Goal: Information Seeking & Learning: Learn about a topic

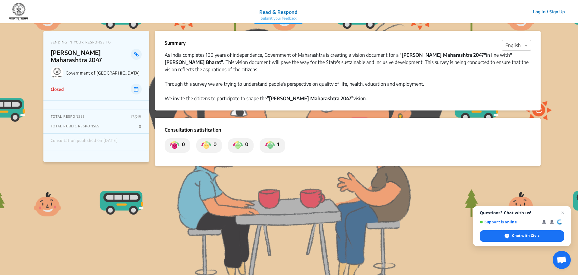
click at [511, 48] on div at bounding box center [516, 46] width 28 height 8
click at [509, 69] on span "Hindi" at bounding box center [510, 69] width 11 height 6
click at [273, 87] on div "Through this survey we are trying to understand people's perspective on quality…" at bounding box center [348, 83] width 366 height 7
click at [405, 54] on strong "[PERSON_NAME] Maharashtra 2047"" at bounding box center [444, 55] width 84 height 6
click at [90, 84] on div "Closed" at bounding box center [96, 89] width 91 height 11
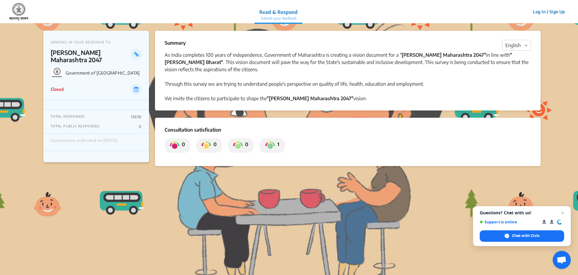
click at [116, 70] on p "Government of [GEOGRAPHIC_DATA]" at bounding box center [104, 72] width 76 height 5
click at [136, 54] on icon at bounding box center [136, 54] width 5 height 5
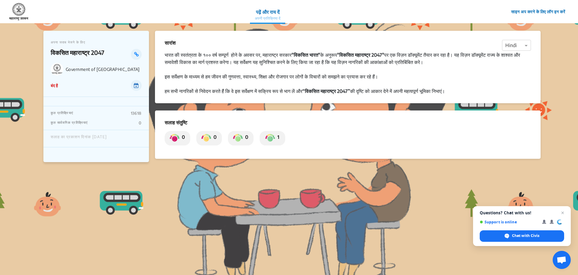
click at [137, 86] on icon at bounding box center [136, 85] width 5 height 5
click at [82, 114] on div "कुल प्रतिक्रियाएं 13618" at bounding box center [96, 113] width 91 height 5
click at [18, 11] on img at bounding box center [18, 12] width 19 height 18
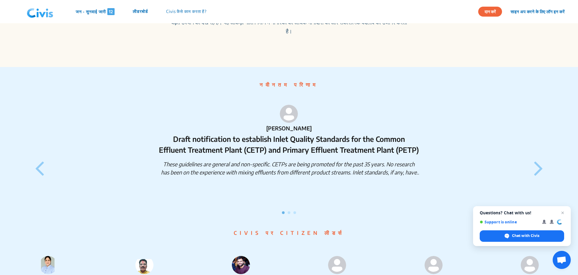
scroll to position [266, 0]
